Goal: Task Accomplishment & Management: Manage account settings

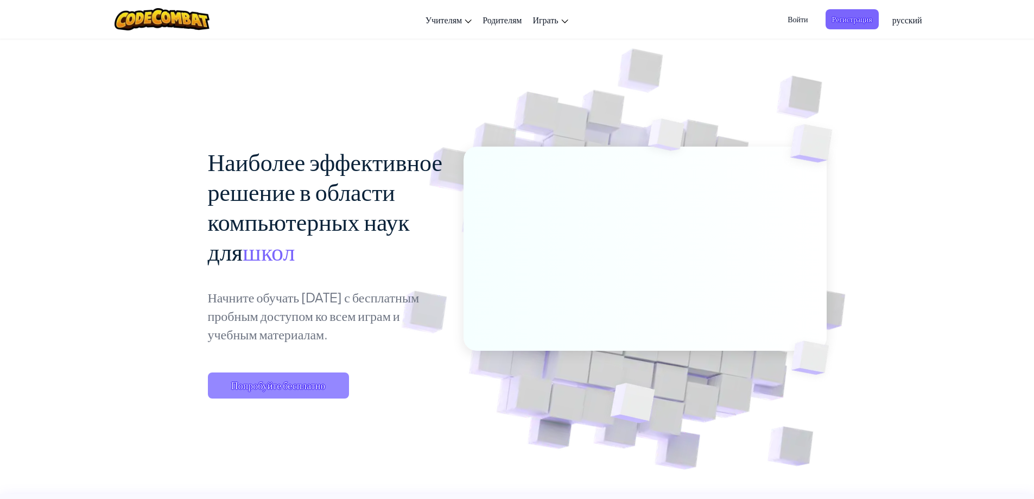
click at [307, 382] on span "Попробуйте бесплатно" at bounding box center [278, 385] width 141 height 26
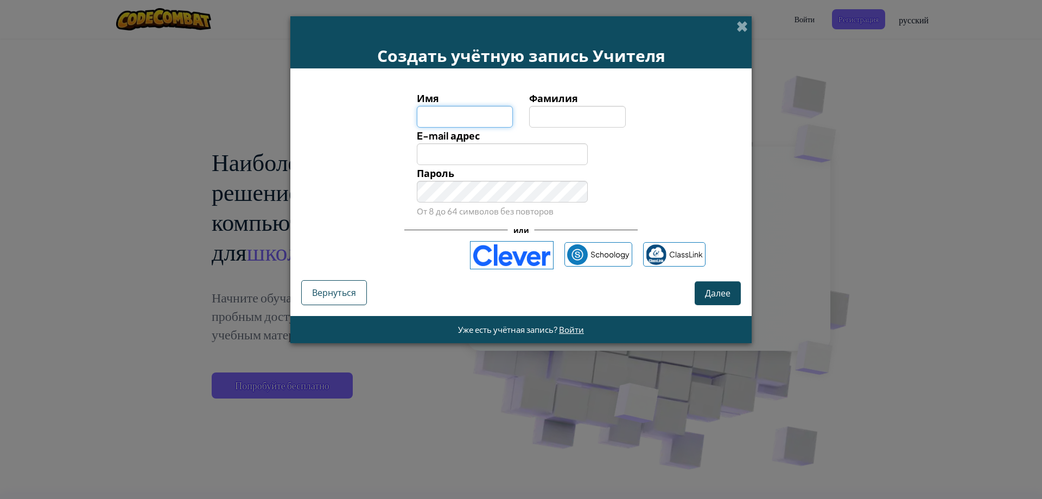
click at [467, 123] on input "Имя" at bounding box center [465, 117] width 97 height 22
type input "Shaxboz"
type input "Aliqulov"
click at [460, 153] on input "E-mail адрес" at bounding box center [503, 154] width 172 height 22
type input "[EMAIL_ADDRESS][DOMAIN_NAME]"
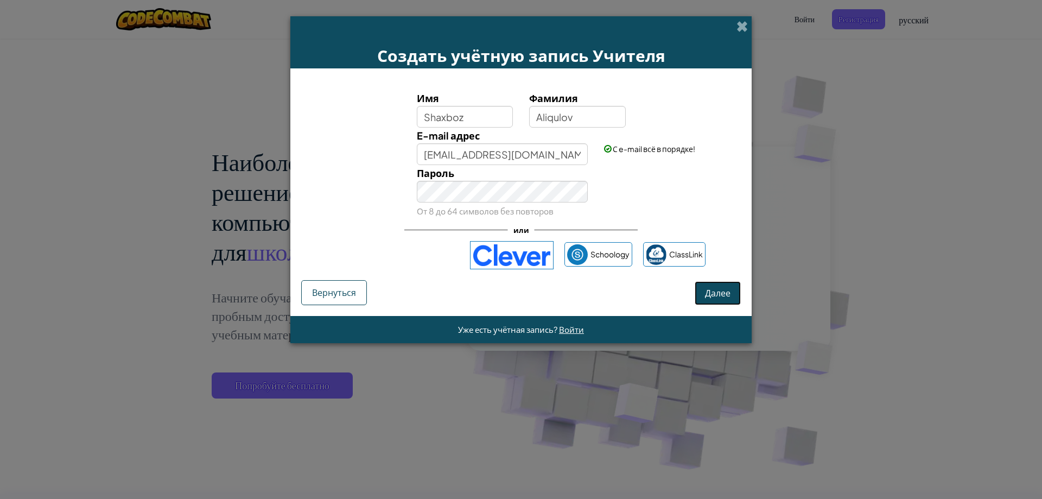
click at [719, 292] on span "Далее" at bounding box center [718, 292] width 26 height 11
select select "Uzbekistan"
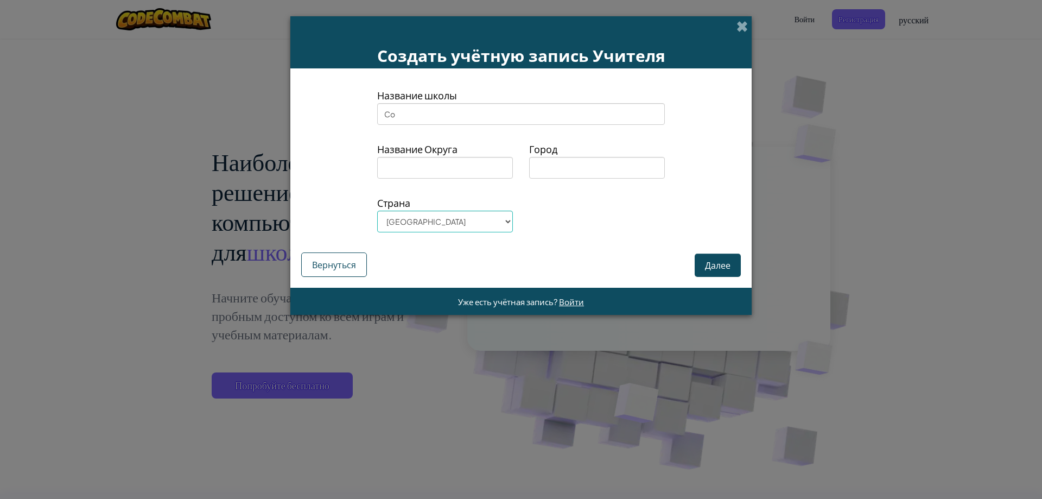
type input "C"
type input "Best Coder"
click at [479, 160] on input at bounding box center [445, 168] width 136 height 22
type input "Tashkent"
click at [544, 168] on input at bounding box center [597, 168] width 136 height 22
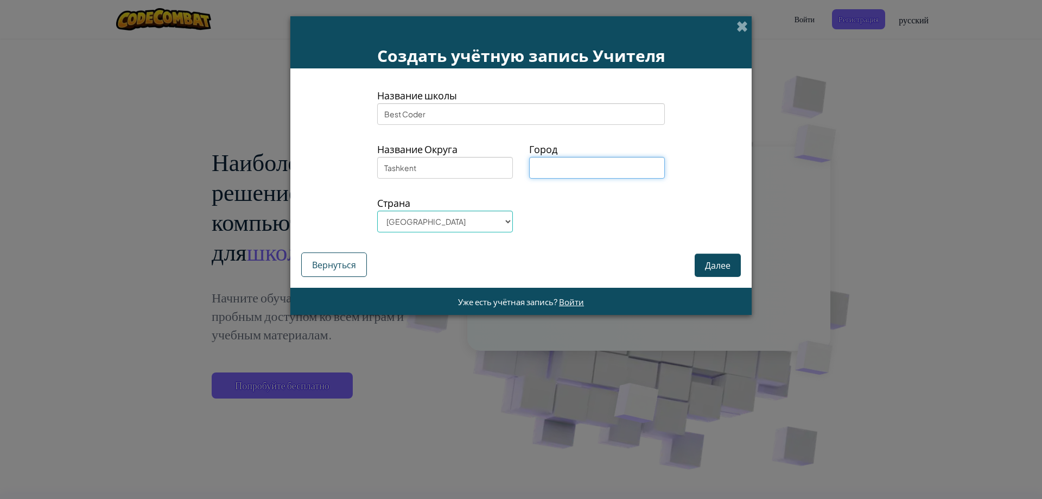
type input "Tashkent"
click at [453, 168] on input "Tashkent" at bounding box center [445, 168] width 136 height 22
drag, startPoint x: 453, startPoint y: 168, endPoint x: 337, endPoint y: 169, distance: 116.7
click at [337, 169] on div "Название Округа Tashkent Город Tashkent" at bounding box center [521, 164] width 456 height 46
type input "Yashnabod"
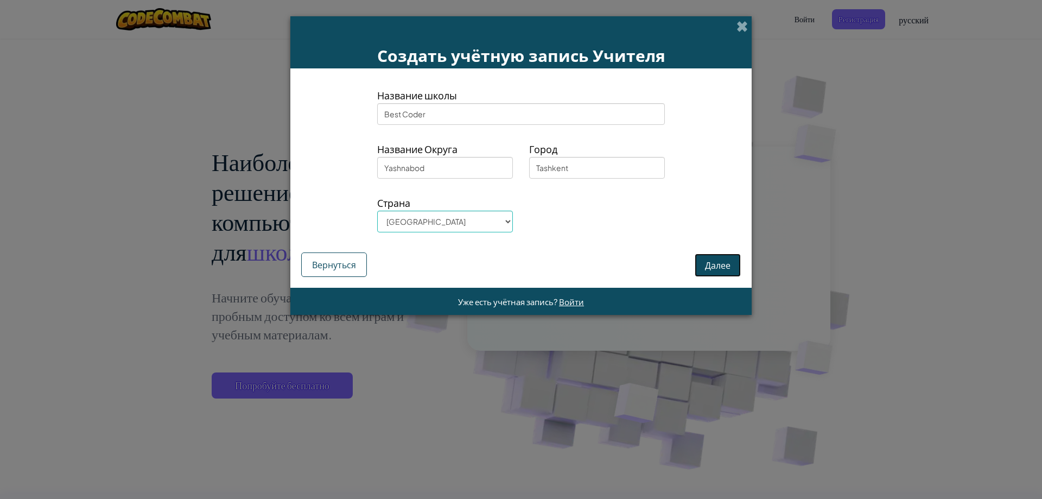
click at [719, 275] on button "Далее" at bounding box center [718, 265] width 46 height 23
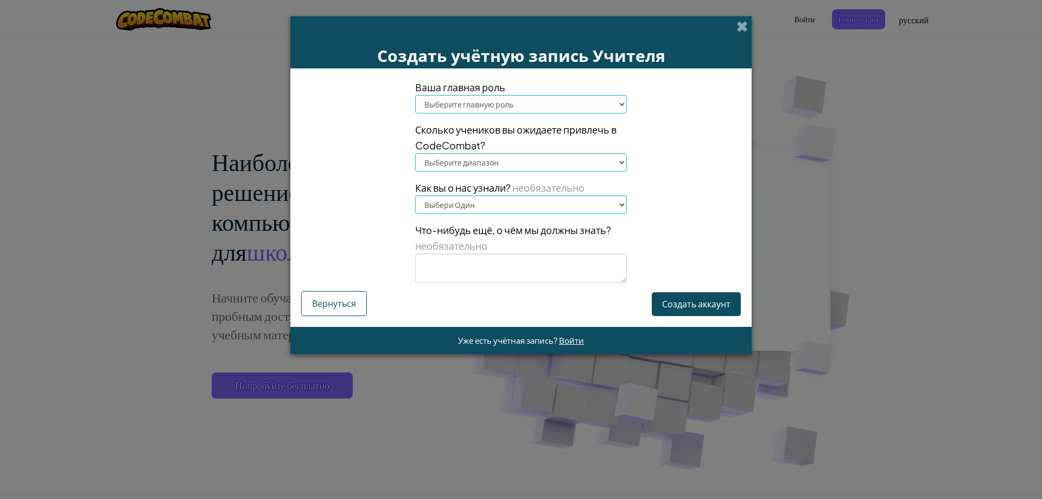
click at [508, 103] on select "Выберите главную роль Глава Родитель Технологический координатор Учитель Специа…" at bounding box center [521, 104] width 212 height 18
select select "Principal"
click at [415, 95] on select "Выберите главную роль Глава Родитель Технологический координатор Учитель Специа…" at bounding box center [521, 104] width 212 height 18
click at [495, 153] on span "Сколько учеников вы ожидаете привлечь в CodeCombat?" at bounding box center [521, 137] width 212 height 31
click at [495, 157] on select "Выберите диапазон 1-10 11-50 51-100 101-200 201-500 501-1000 1000+" at bounding box center [521, 162] width 212 height 18
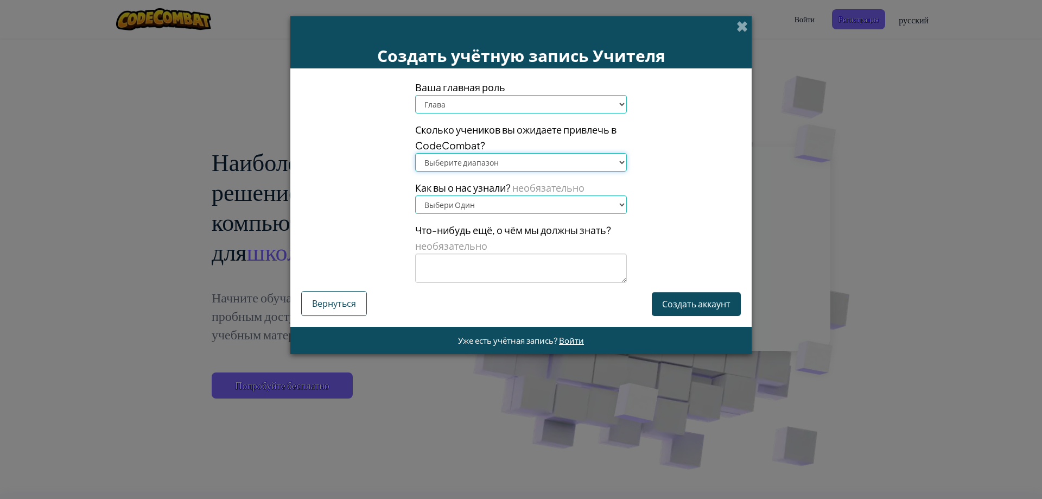
select select "1-10"
click at [415, 153] on select "Выберите диапазон 1-10 11-50 51-100 101-200 201-500 501-1000 1000+" at bounding box center [521, 162] width 212 height 18
click at [483, 199] on select "Выбери Один Конференция (например, ISTE) Code.org/Hour of Code Учитель Админист…" at bounding box center [521, 204] width 212 height 18
select select "A teacher"
click at [415, 195] on select "Выбери Один Конференция (например, ISTE) Code.org/Hour of Code Учитель Админист…" at bounding box center [521, 204] width 212 height 18
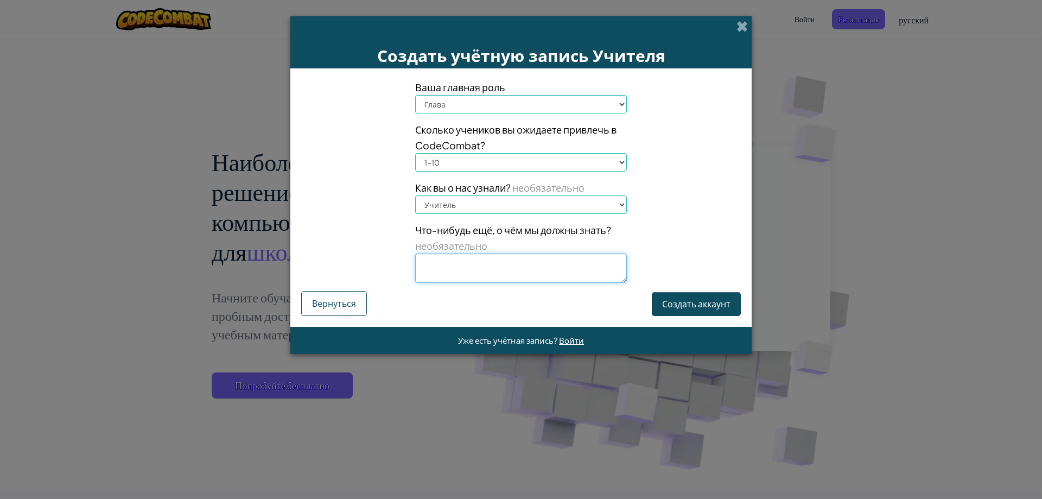
click at [502, 262] on textarea at bounding box center [521, 268] width 212 height 29
click at [675, 305] on button "Создать аккаунт" at bounding box center [696, 303] width 89 height 23
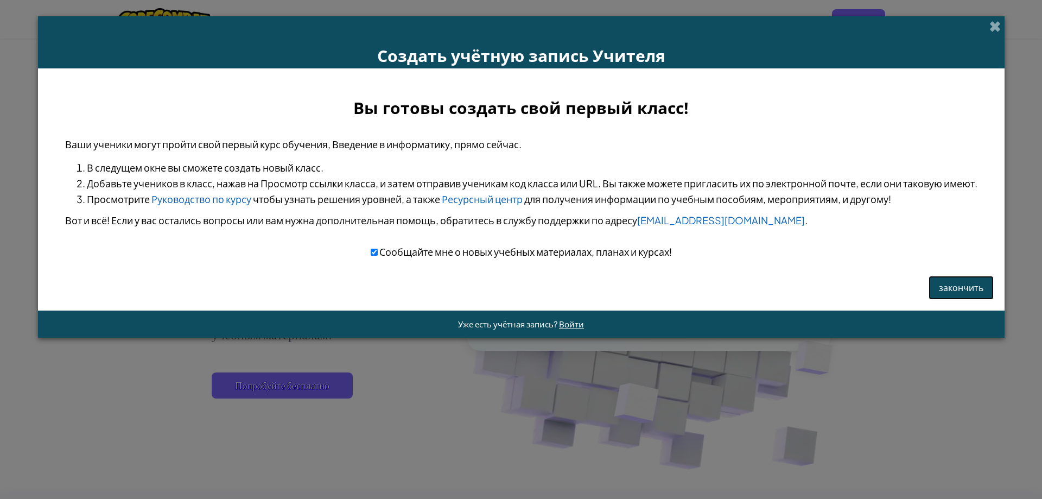
click at [971, 294] on button "закончить" at bounding box center [961, 287] width 65 height 23
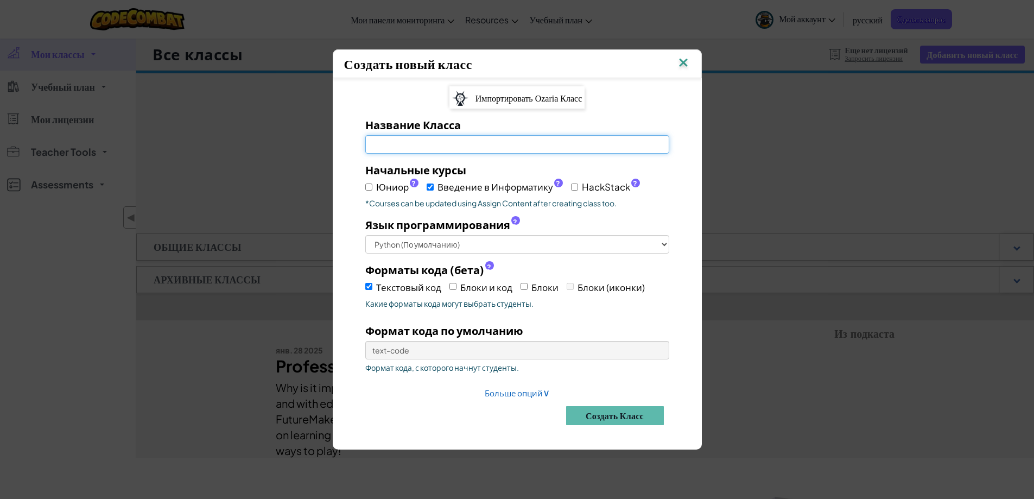
click at [451, 150] on input "Название Класса Обязательное поле" at bounding box center [517, 144] width 304 height 18
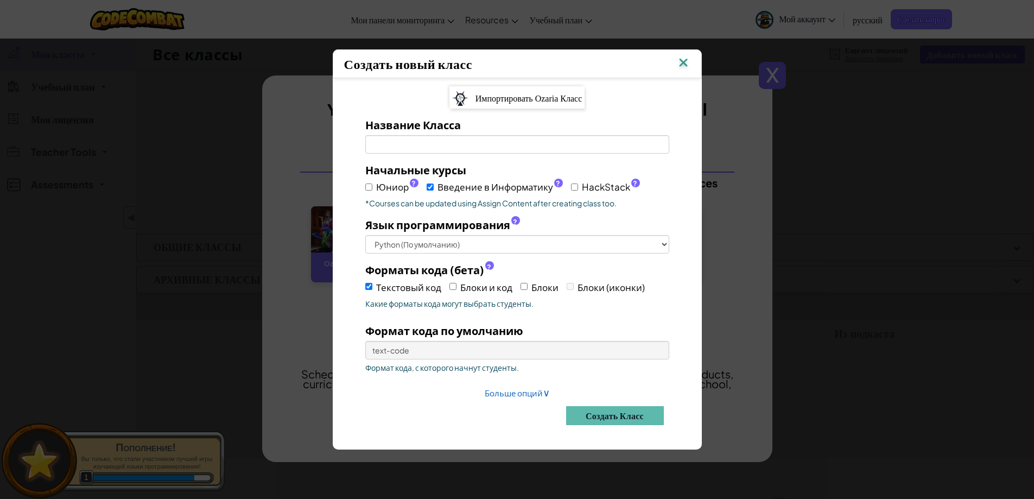
click at [530, 95] on span "Импортировать Ozaria Класс" at bounding box center [529, 98] width 107 height 9
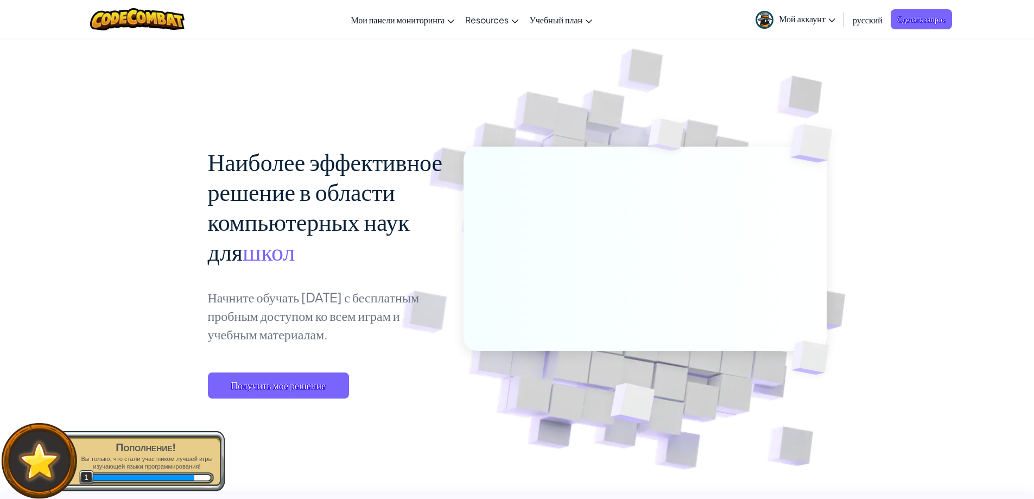
click at [803, 16] on span "Мой аккаунт" at bounding box center [807, 18] width 56 height 11
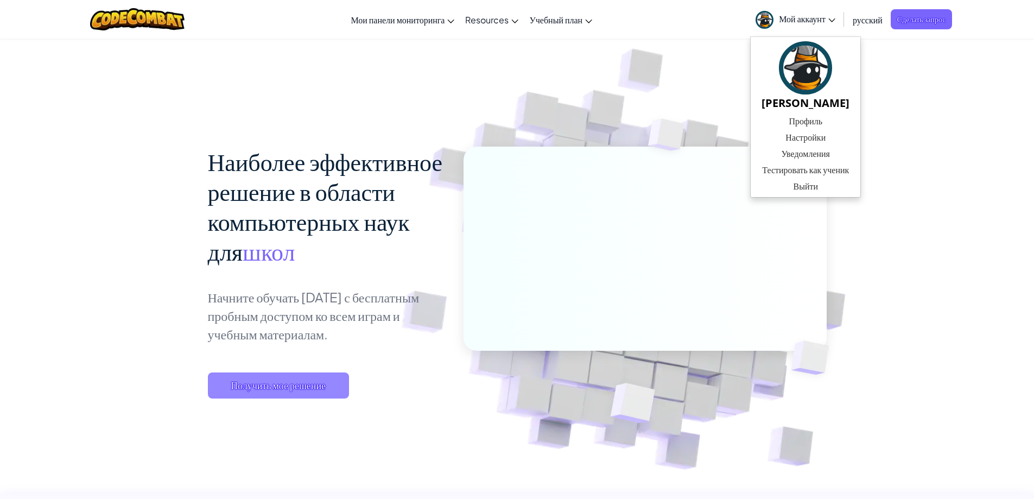
click at [306, 397] on span "Получить мое решение" at bounding box center [278, 385] width 141 height 26
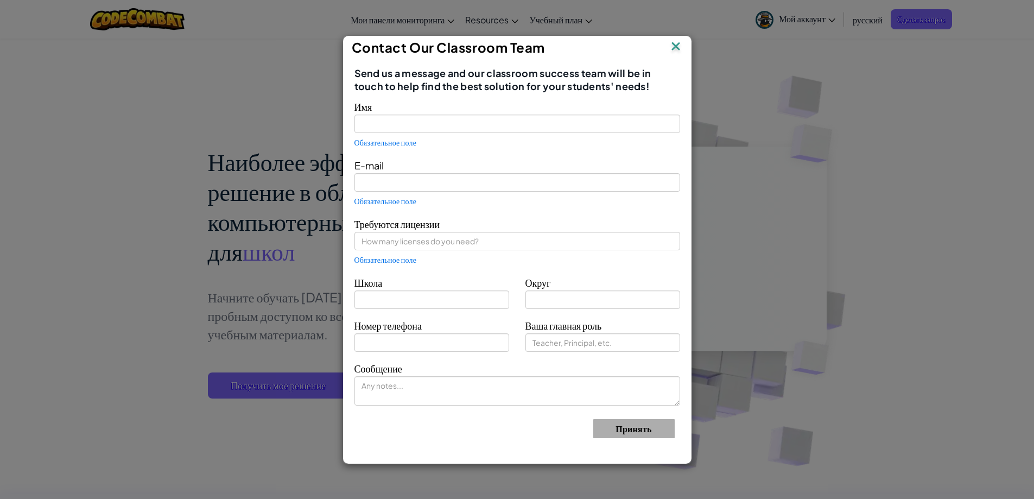
type input "[PERSON_NAME]"
type input "[EMAIL_ADDRESS][DOMAIN_NAME]"
type input "Best Coder"
type input "Yashnabod"
type input "Principal"
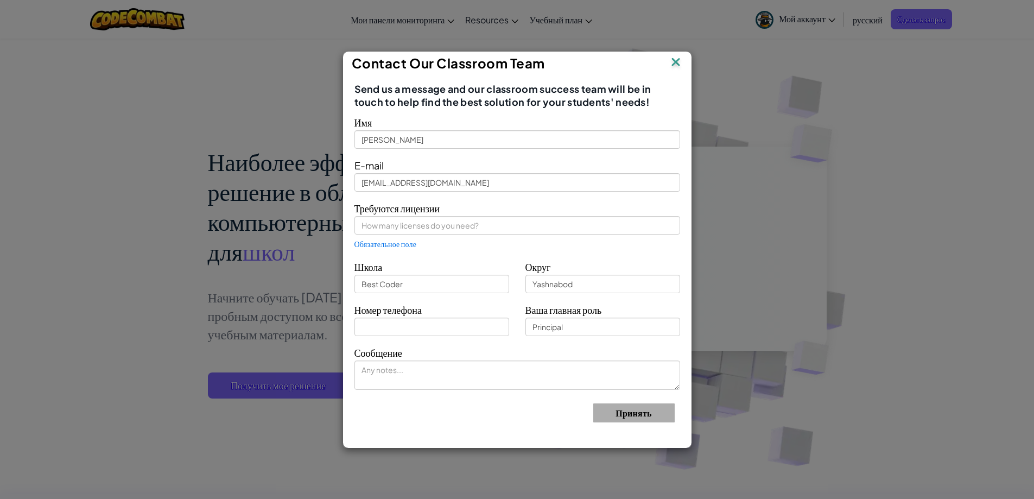
click at [670, 60] on img at bounding box center [676, 63] width 14 height 16
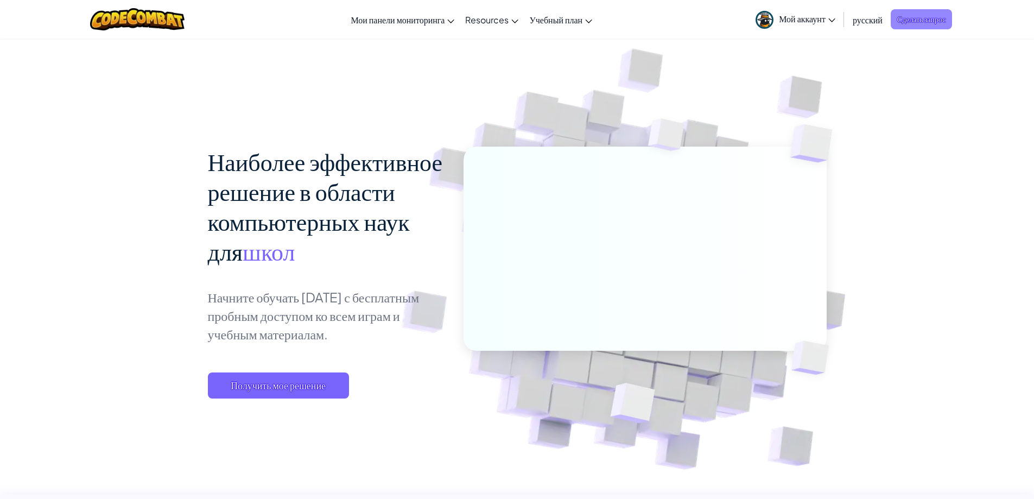
click at [918, 23] on span "Сделать запрос" at bounding box center [922, 19] width 62 height 20
click at [796, 15] on span "Мой аккаунт" at bounding box center [807, 18] width 56 height 11
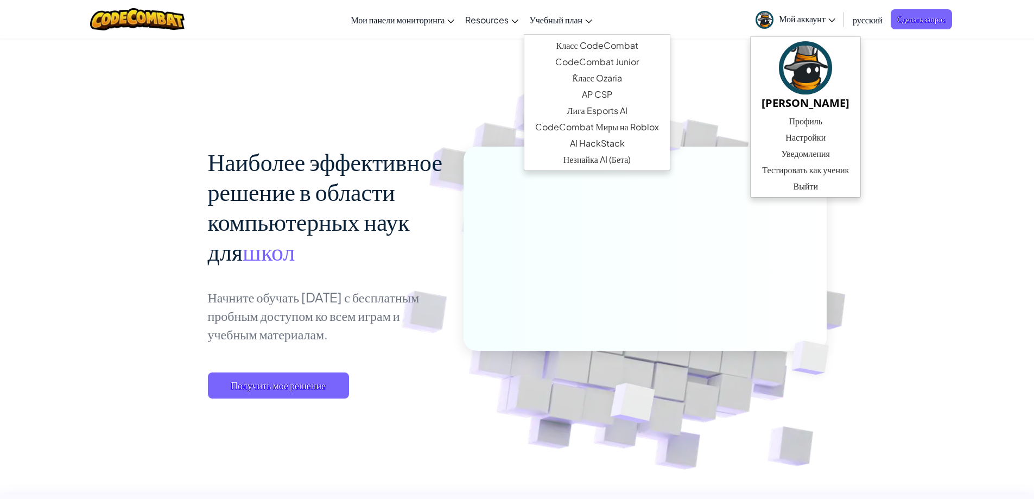
click at [585, 23] on link "Учебный план" at bounding box center [561, 19] width 74 height 29
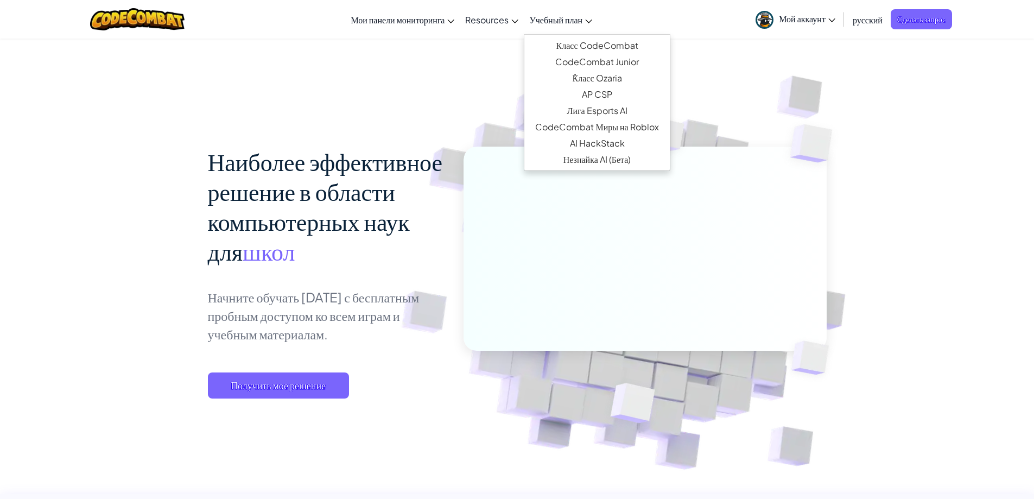
click at [413, 55] on div "Наиболее эффективное решение в области компьютерных наук для школ Начните обуча…" at bounding box center [517, 244] width 619 height 413
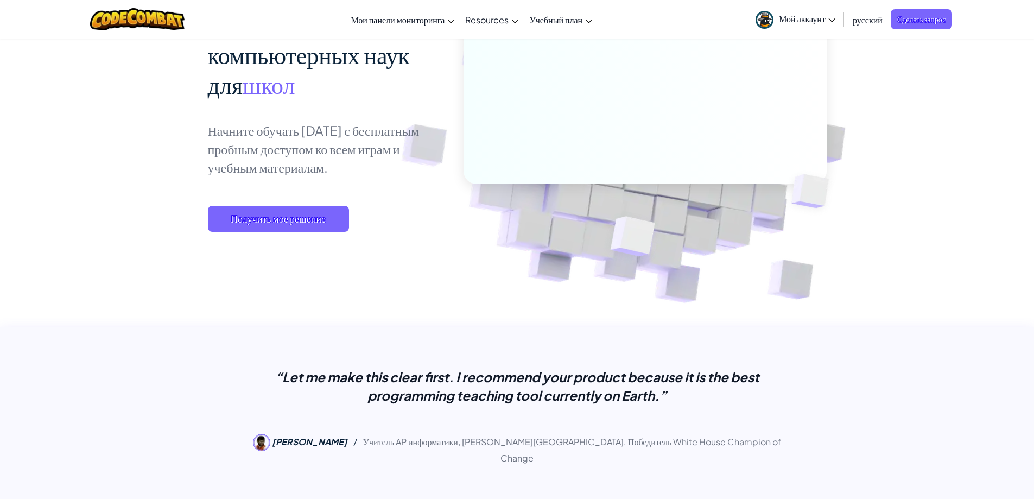
scroll to position [326, 0]
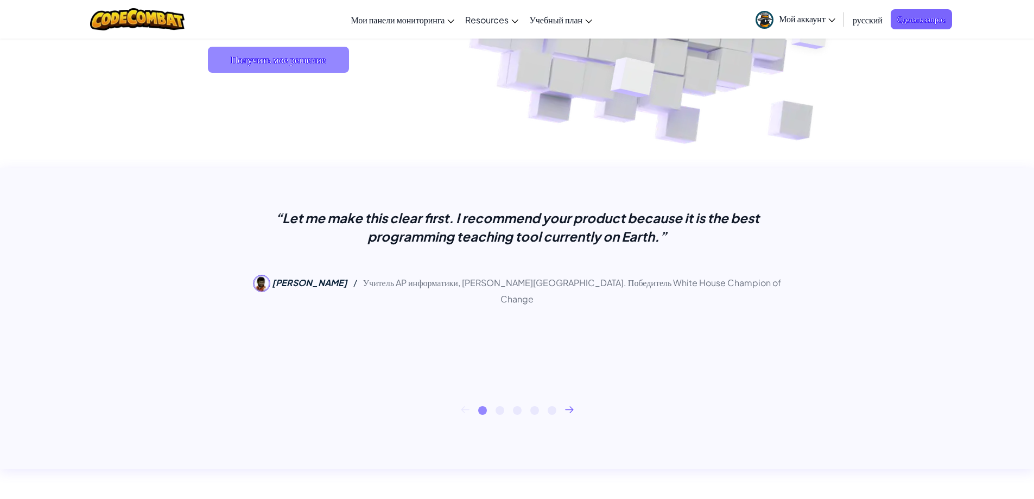
click at [270, 63] on span "Получить мое решение" at bounding box center [278, 60] width 141 height 26
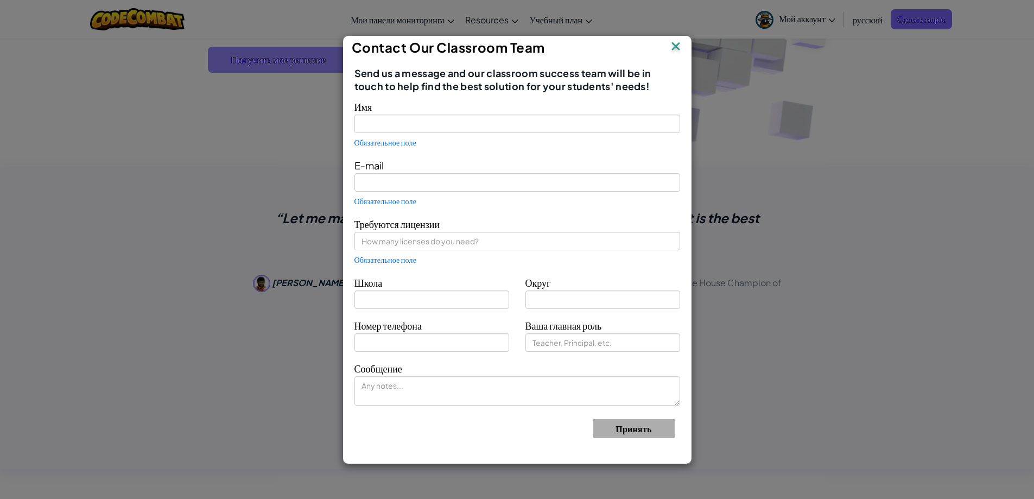
type input "[PERSON_NAME]"
type input "[EMAIL_ADDRESS][DOMAIN_NAME]"
type input "Best Coder"
type input "Yashnabod"
type input "Principal"
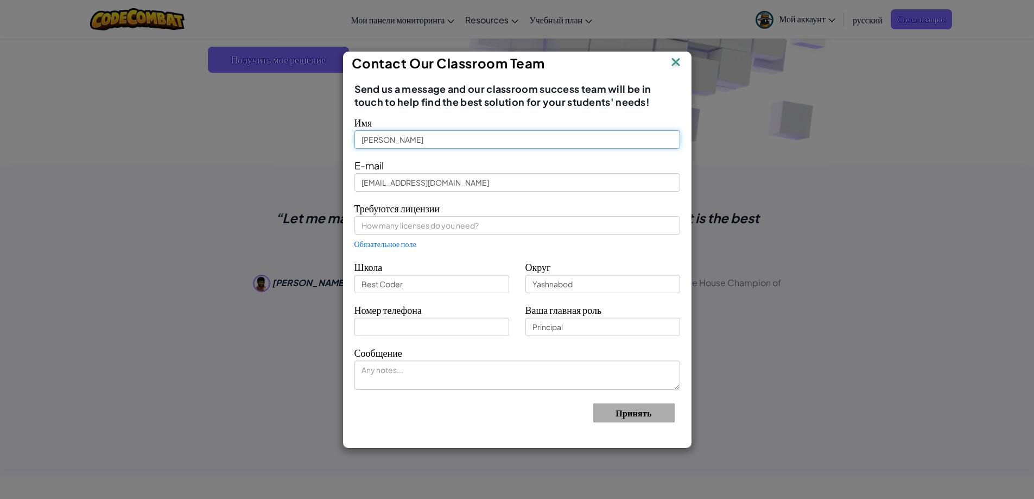
click at [407, 138] on input "[PERSON_NAME]" at bounding box center [517, 139] width 326 height 18
click at [430, 172] on div "E-mail [EMAIL_ADDRESS][DOMAIN_NAME]" at bounding box center [517, 174] width 342 height 35
click at [415, 334] on input "text" at bounding box center [431, 327] width 155 height 18
type input "[PHONE_NUMBER]"
click at [557, 331] on input "Principal" at bounding box center [602, 327] width 155 height 18
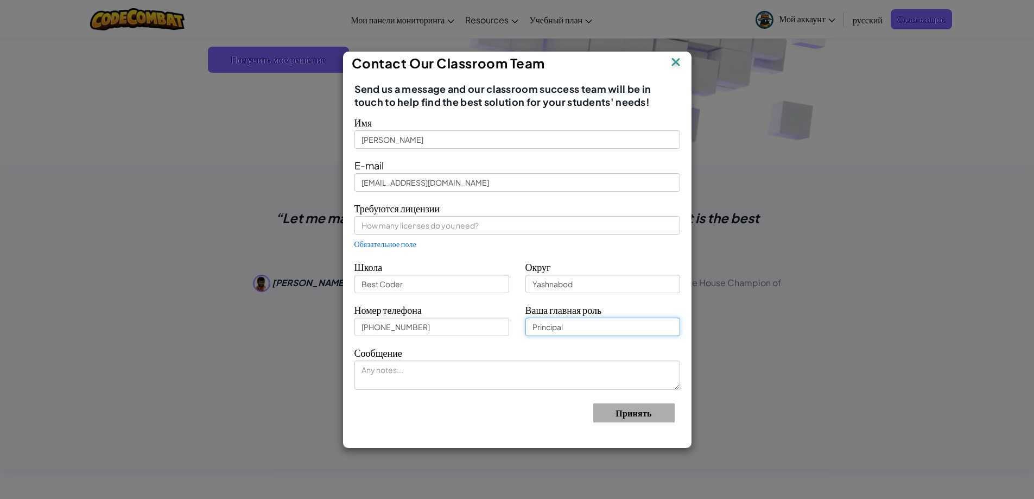
click at [585, 334] on input "Principal" at bounding box center [602, 327] width 155 height 18
click at [490, 230] on input "text" at bounding box center [517, 225] width 326 height 18
click at [465, 245] on div "Требуются лицензии Basic Computer Lessons Необходимо число больше 0" at bounding box center [517, 225] width 342 height 50
click at [441, 240] on span "Необходимо число больше 0" at bounding box center [401, 243] width 94 height 9
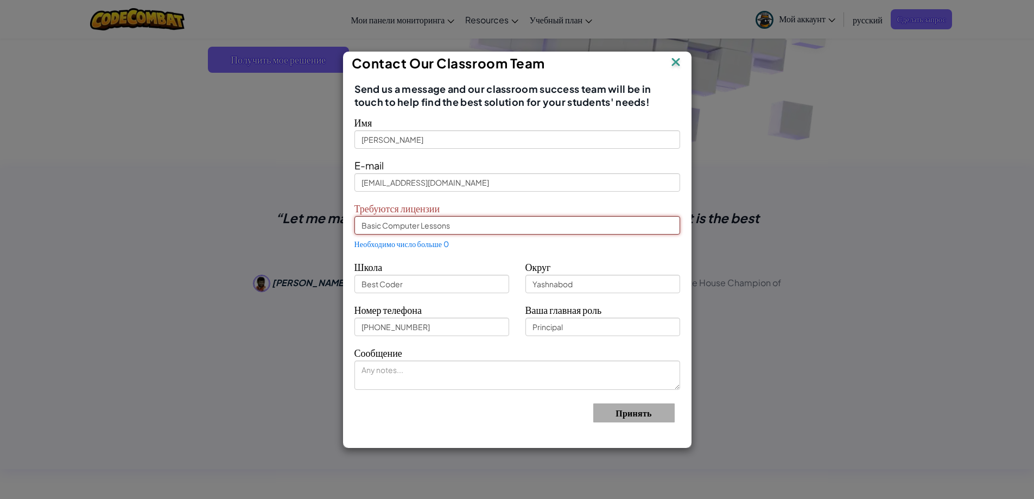
drag, startPoint x: 460, startPoint y: 229, endPoint x: 298, endPoint y: 214, distance: 163.0
click at [298, 214] on div "Contact Our Classroom Team Send us a message and our classroom success team wil…" at bounding box center [517, 249] width 1034 height 499
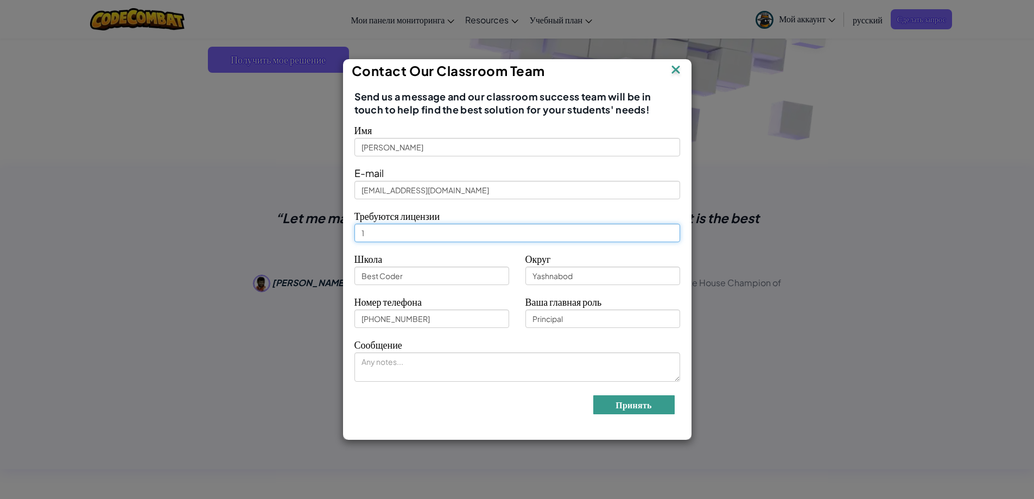
type input "1"
click at [637, 403] on button "Принять" at bounding box center [633, 404] width 81 height 19
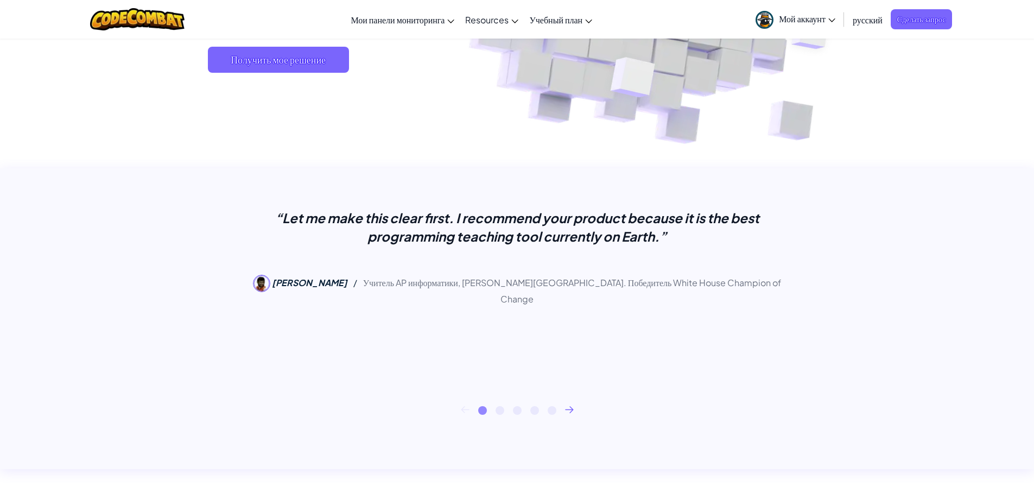
click at [826, 18] on span "Мой аккаунт" at bounding box center [807, 18] width 56 height 11
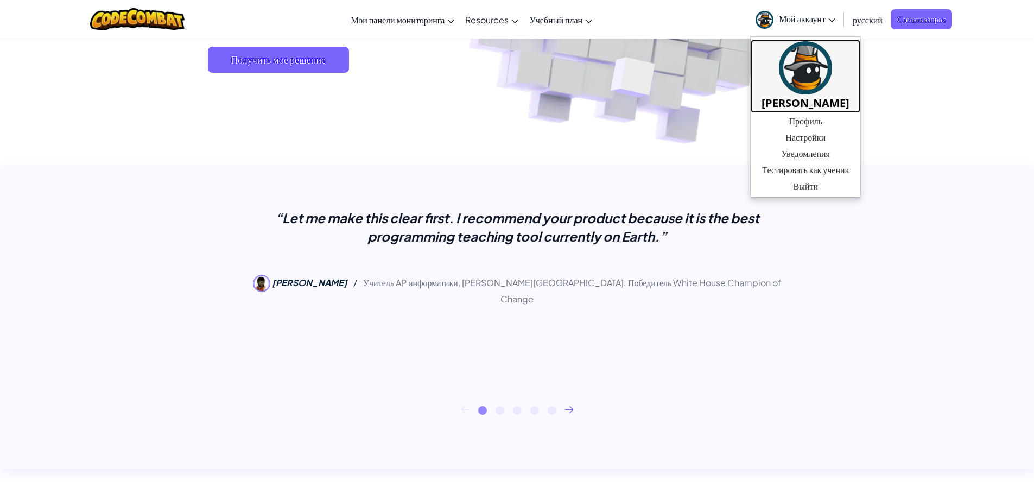
click at [826, 96] on h5 "[PERSON_NAME]" at bounding box center [806, 102] width 88 height 17
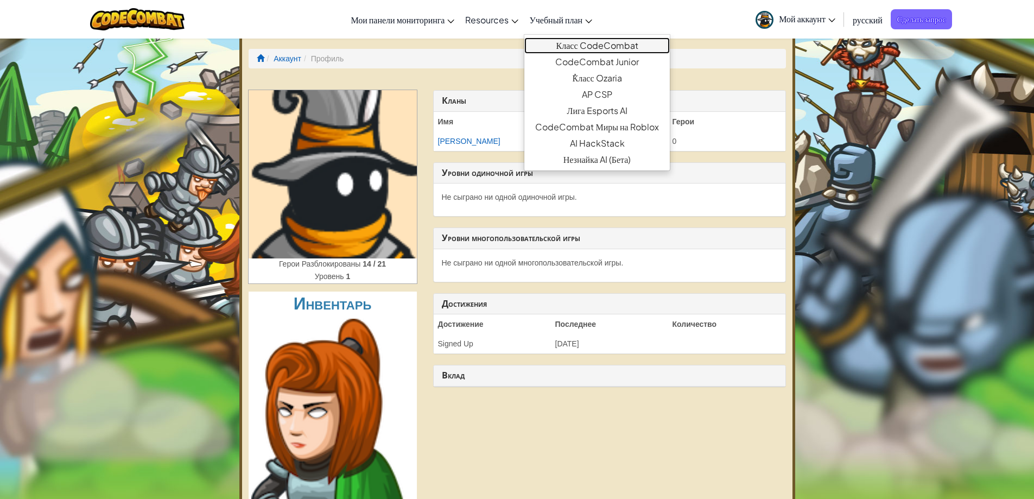
click at [572, 42] on link "Класс CodeCombat" at bounding box center [596, 45] width 145 height 16
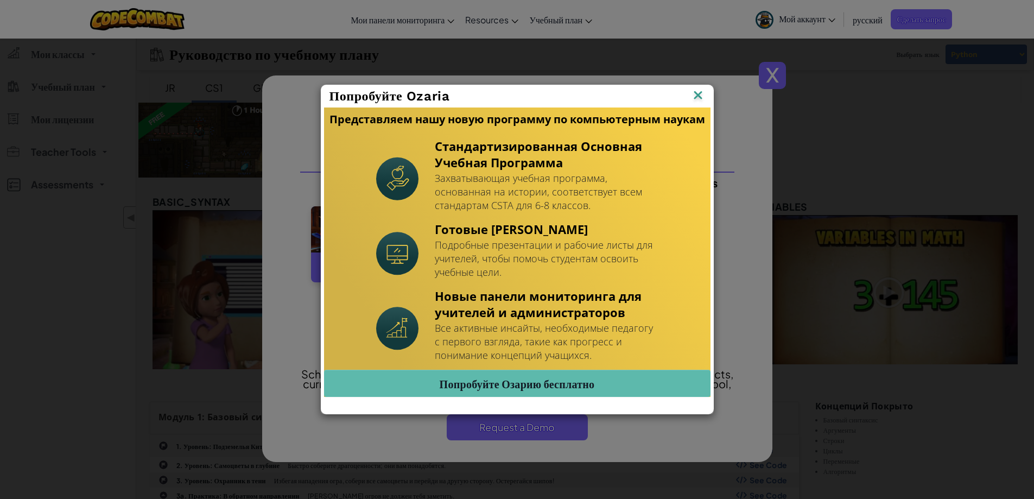
drag, startPoint x: 692, startPoint y: 98, endPoint x: 698, endPoint y: 97, distance: 6.1
click at [693, 98] on img at bounding box center [698, 96] width 14 height 16
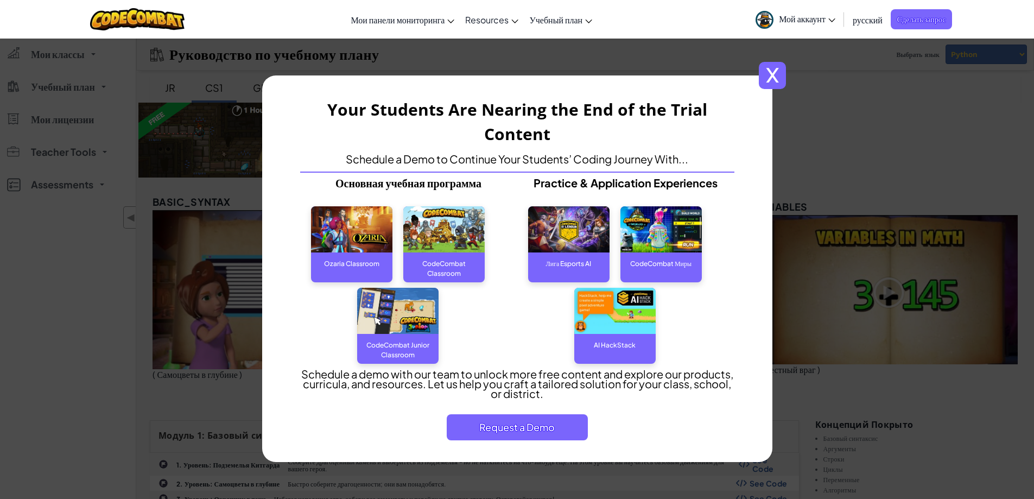
click at [776, 84] on span "x" at bounding box center [772, 75] width 27 height 27
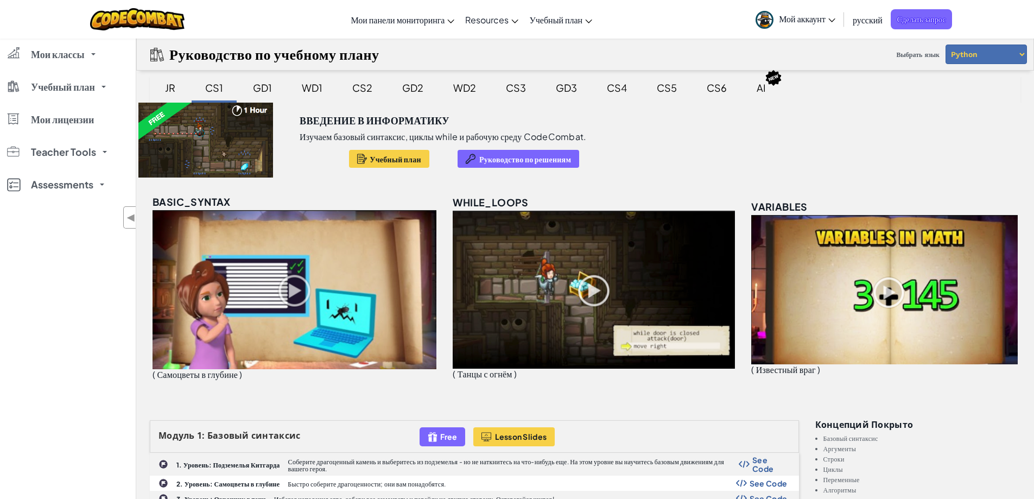
click at [805, 15] on span "Мой аккаунт" at bounding box center [807, 18] width 56 height 11
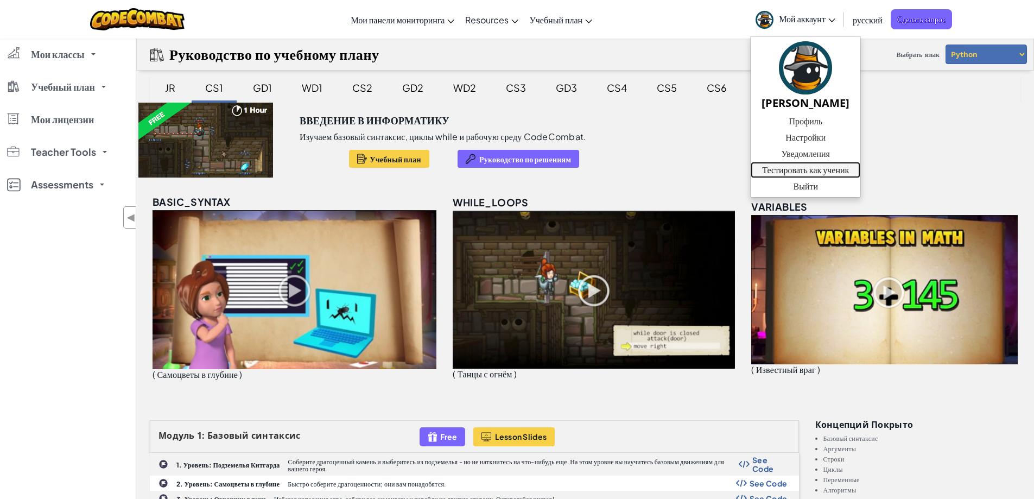
click at [832, 172] on link "Тестировать как ученик" at bounding box center [806, 170] width 110 height 16
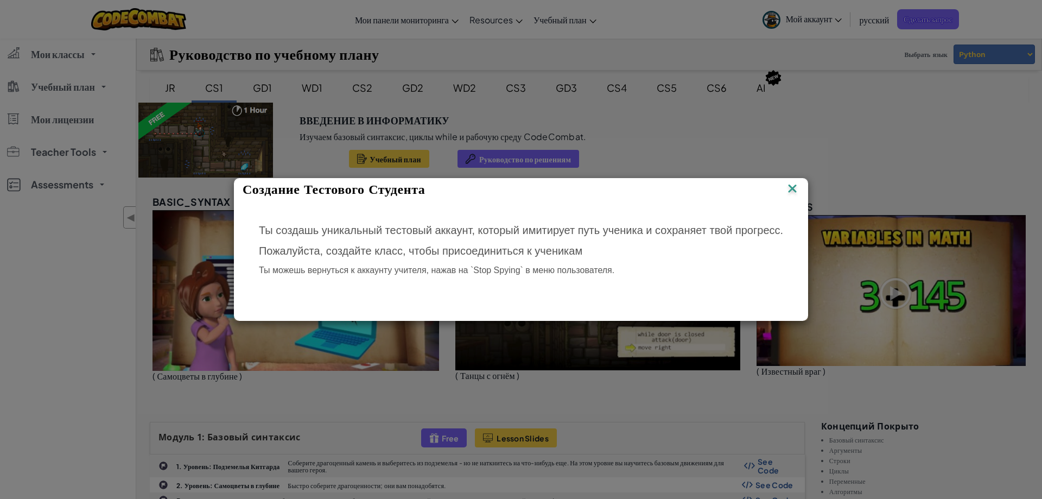
click at [791, 188] on img at bounding box center [792, 189] width 14 height 16
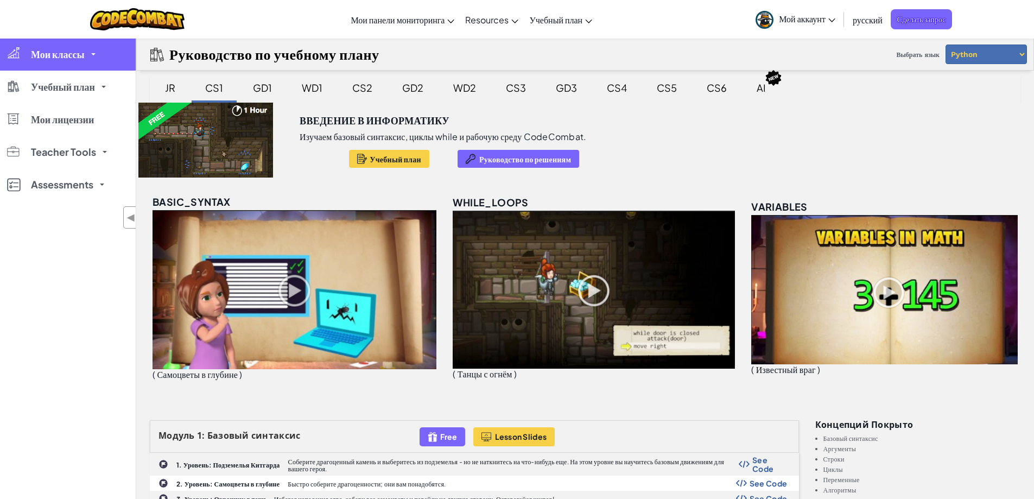
click at [88, 56] on link "Мои классы" at bounding box center [68, 54] width 136 height 33
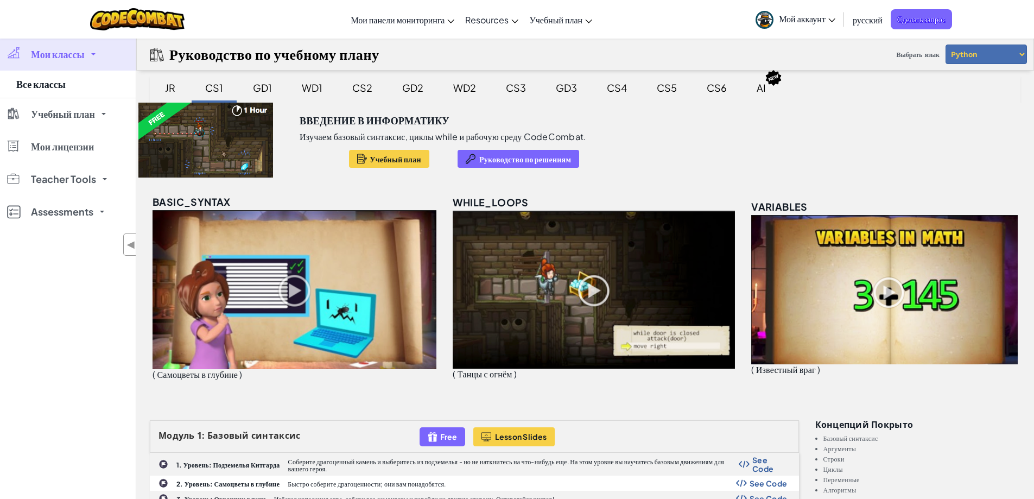
click at [820, 20] on span "Мой аккаунт" at bounding box center [807, 18] width 56 height 11
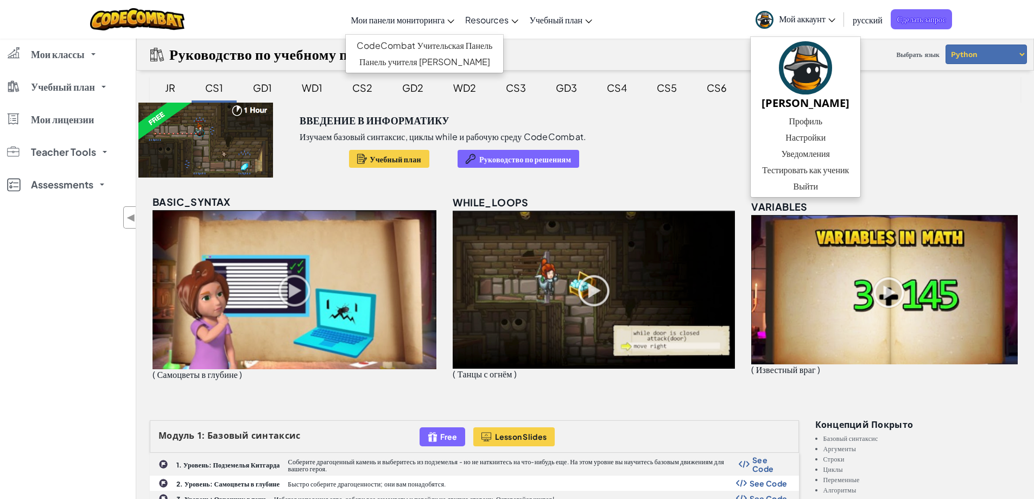
click at [383, 15] on span "Мои панели мониторинга" at bounding box center [398, 19] width 94 height 11
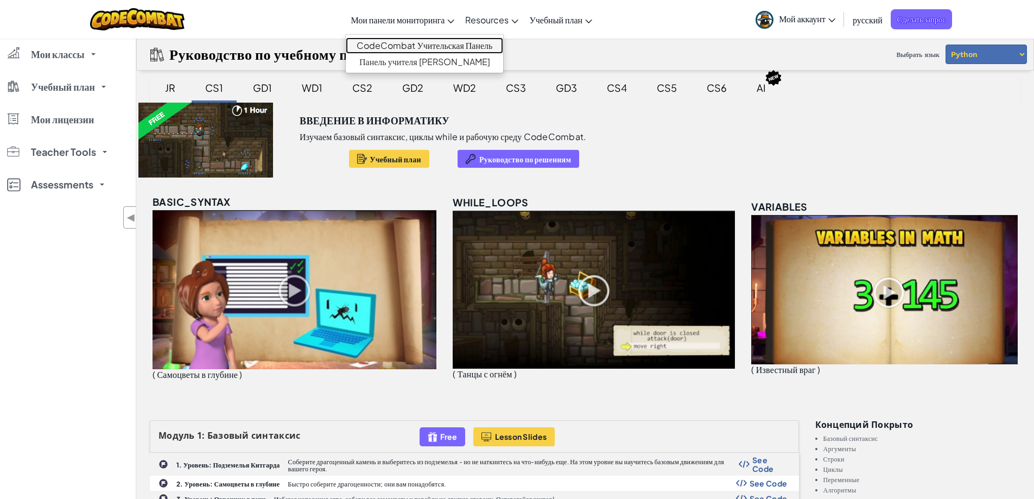
click at [407, 49] on link "CodeCombat Учительская Панель" at bounding box center [424, 45] width 157 height 16
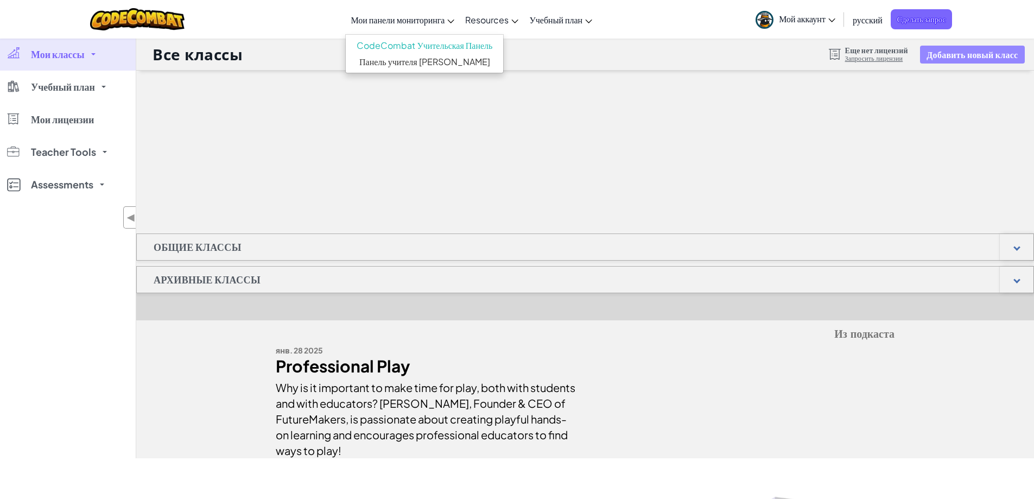
click at [961, 58] on button "Добавить новый класс" at bounding box center [972, 55] width 104 height 18
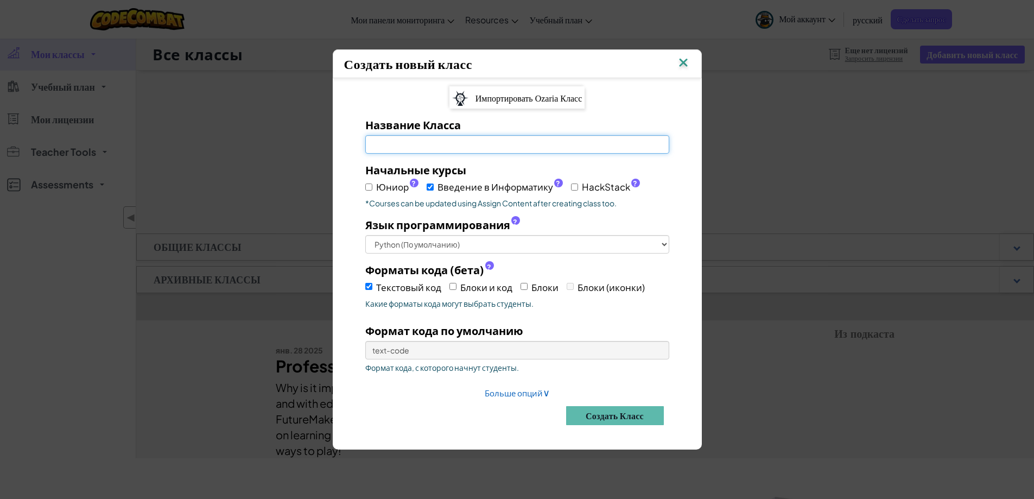
click at [440, 145] on input "Название Класса Обязательное поле" at bounding box center [517, 144] width 304 height 18
type input "O"
type input "Coder"
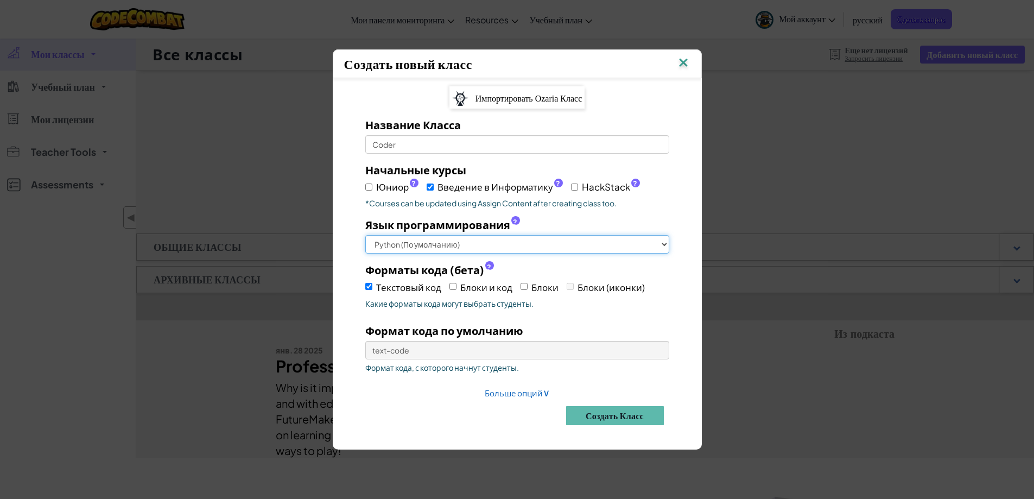
click at [498, 237] on select "Python (По умолчанию) JavaScript C++ Java (Экспериментальный)" at bounding box center [517, 244] width 304 height 18
click at [365, 235] on select "Python (По умолчанию) JavaScript C++ Java (Экспериментальный)" at bounding box center [517, 244] width 304 height 18
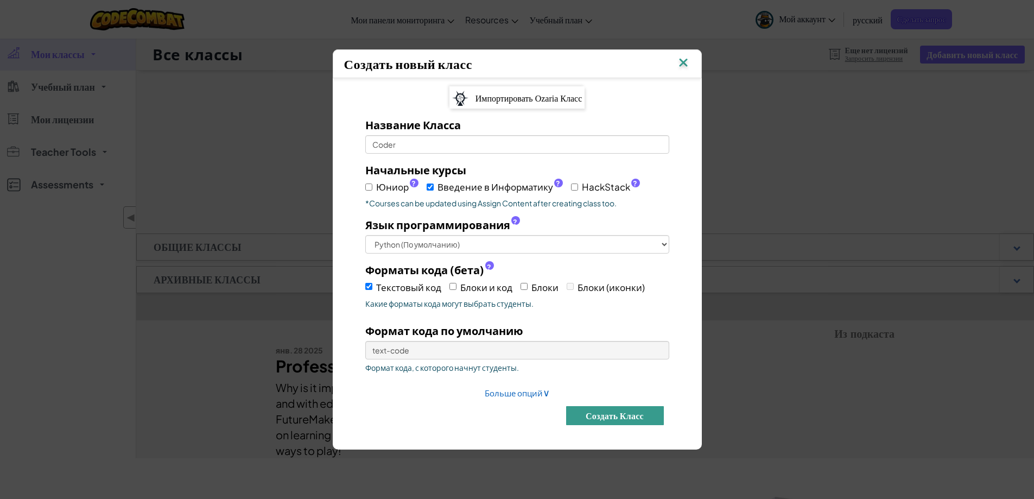
click at [624, 414] on button "Создать класс" at bounding box center [615, 415] width 98 height 19
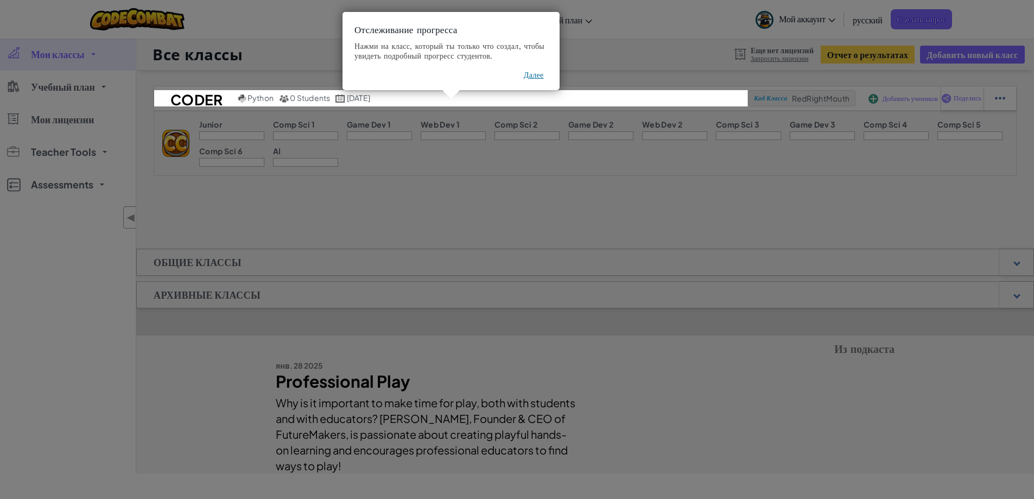
click at [539, 66] on div "Отслеживание прогресса Нажми на класс, который ты только что создал, чтобы увид…" at bounding box center [451, 51] width 217 height 78
click at [529, 75] on button "Далее" at bounding box center [534, 74] width 20 height 11
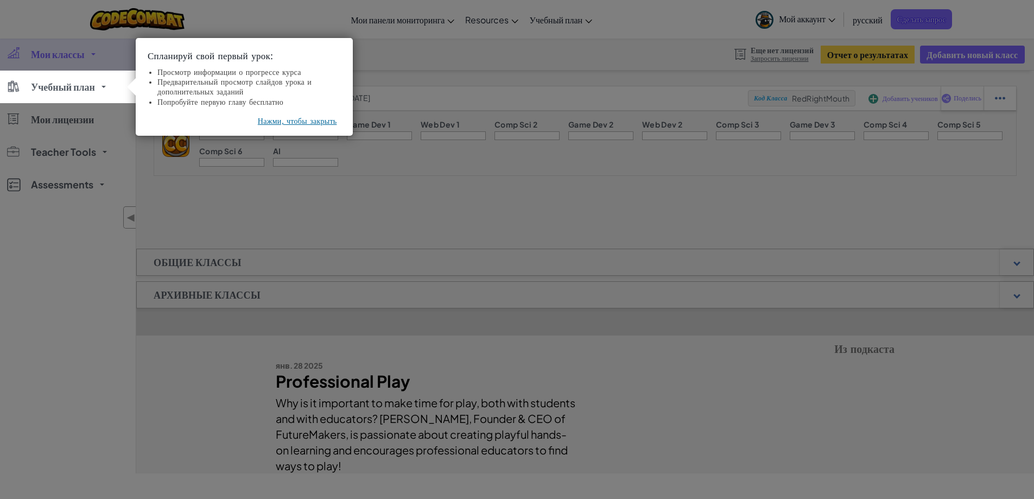
click at [311, 124] on button "Нажми, чтобы закрыть" at bounding box center [297, 121] width 79 height 11
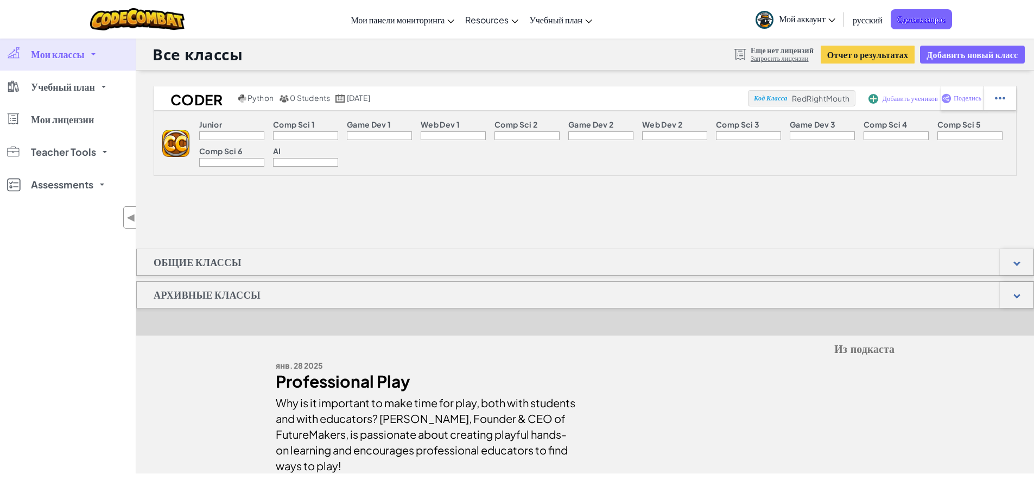
click at [183, 134] on img at bounding box center [175, 143] width 27 height 27
click at [996, 96] on img at bounding box center [1000, 98] width 10 height 10
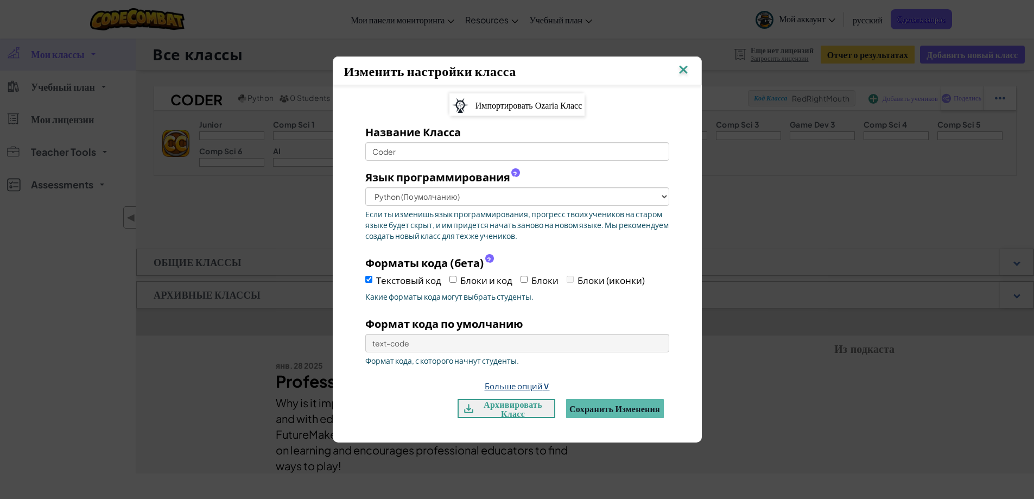
click at [526, 387] on link "Больше опций ∨" at bounding box center [517, 386] width 65 height 10
select select
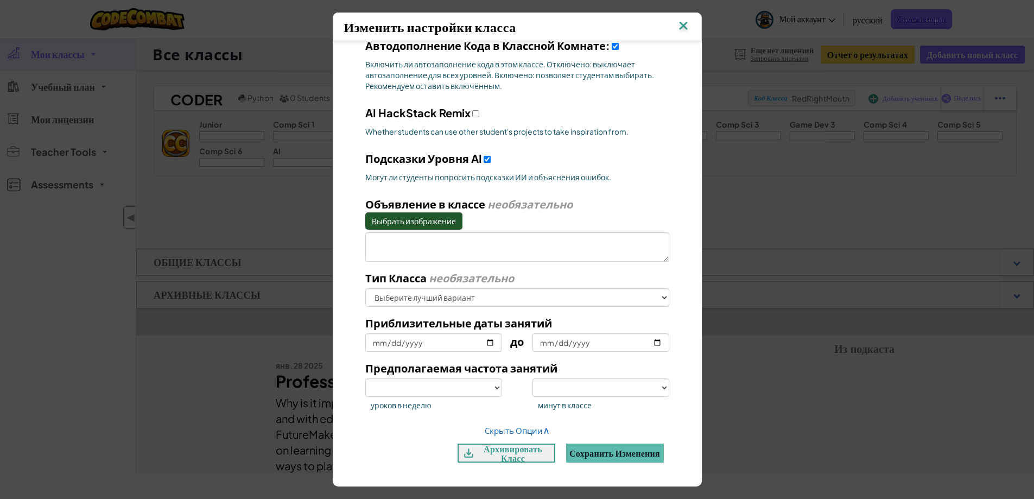
scroll to position [390, 0]
click at [522, 302] on select "Выберите лучший вариант В школе После школы Онлайн [GEOGRAPHIC_DATA] Домашнее О…" at bounding box center [517, 297] width 304 height 18
select select "after-school"
click at [365, 288] on select "Выберите лучший вариант В школе После школы Онлайн [GEOGRAPHIC_DATA] Домашнее О…" at bounding box center [517, 297] width 304 height 18
select select
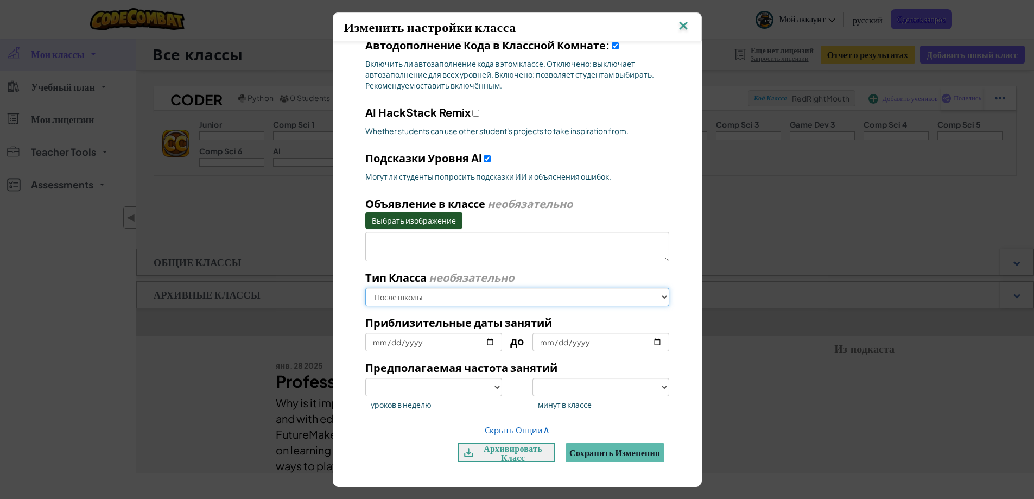
select select
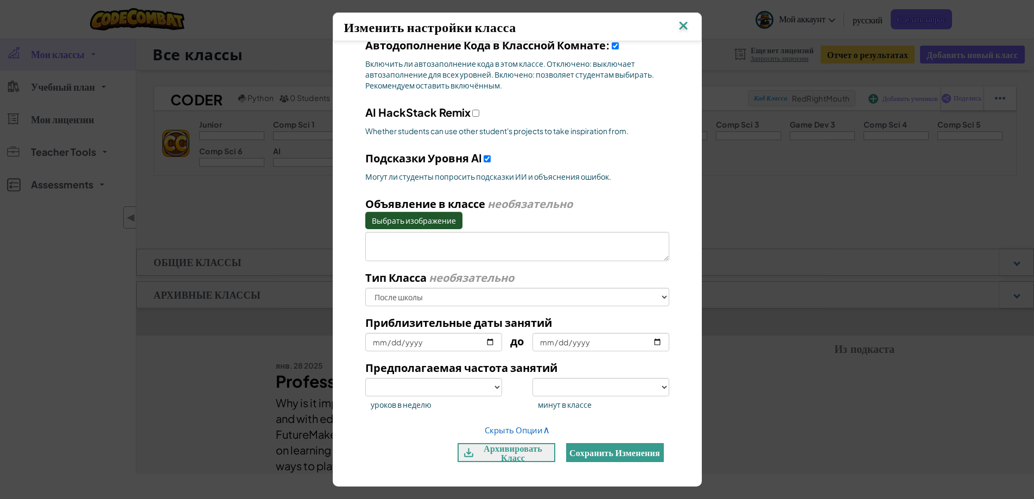
click at [595, 450] on button "Сохранить изменения" at bounding box center [615, 452] width 98 height 19
select select
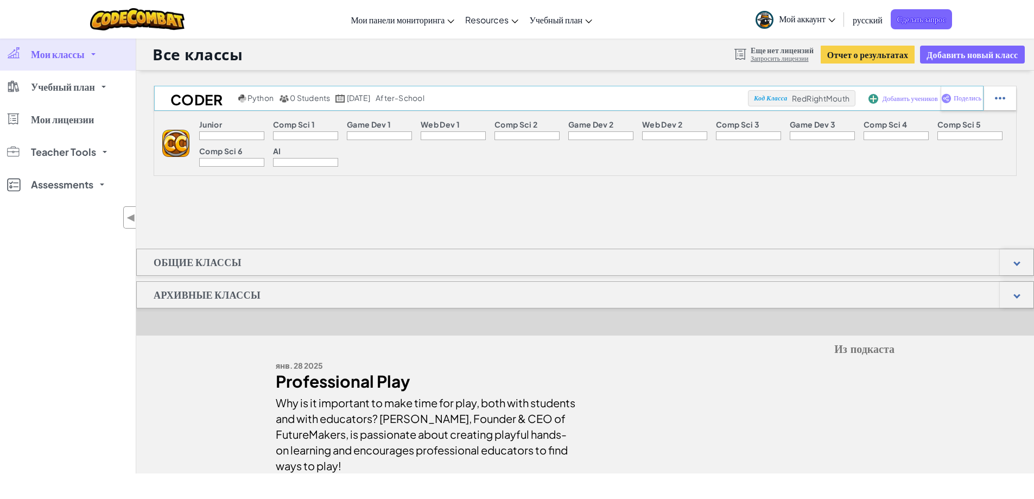
click at [917, 102] on span "Добавить учеников" at bounding box center [910, 99] width 55 height 7
